Goal: Find specific page/section

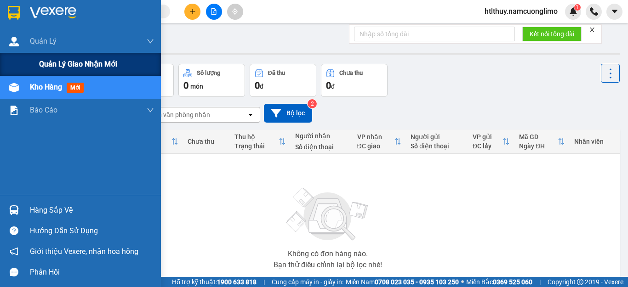
click at [52, 69] on span "Quản lý giao nhận mới" at bounding box center [78, 63] width 78 height 11
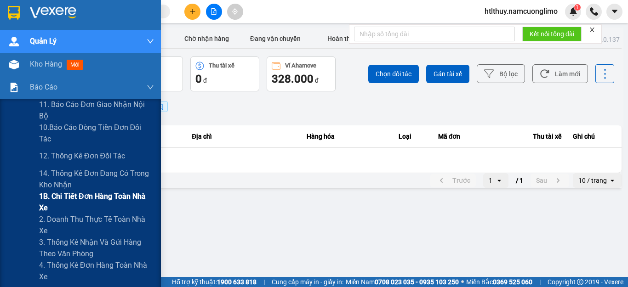
click at [82, 205] on span "1B. Chi tiết đơn hàng toàn nhà xe" at bounding box center [96, 202] width 115 height 23
